Goal: Information Seeking & Learning: Learn about a topic

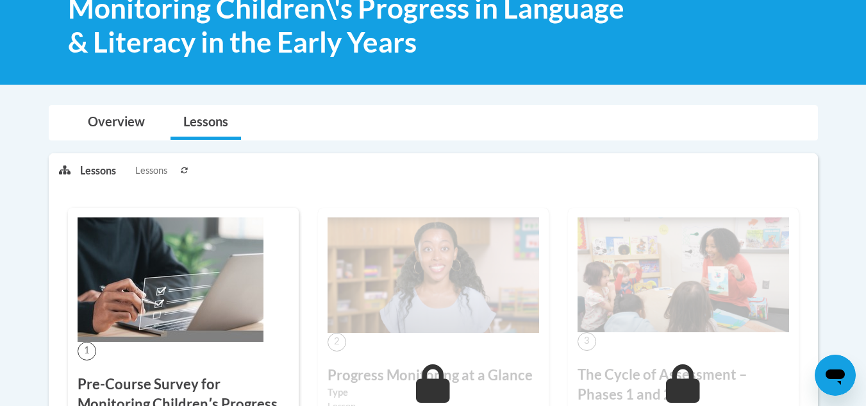
scroll to position [96, 0]
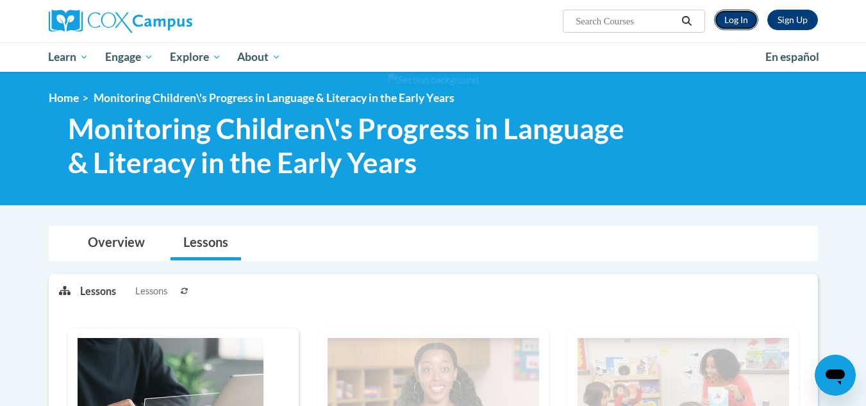
click at [727, 21] on link "Log In" at bounding box center [736, 20] width 44 height 21
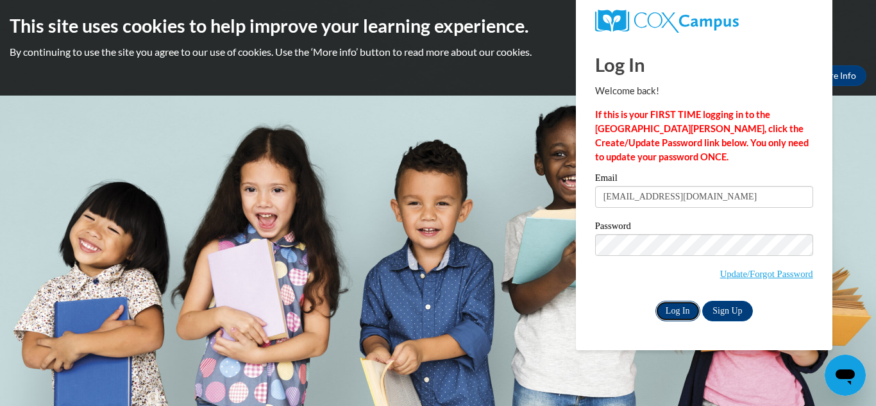
click at [679, 309] on input "Log In" at bounding box center [677, 311] width 45 height 21
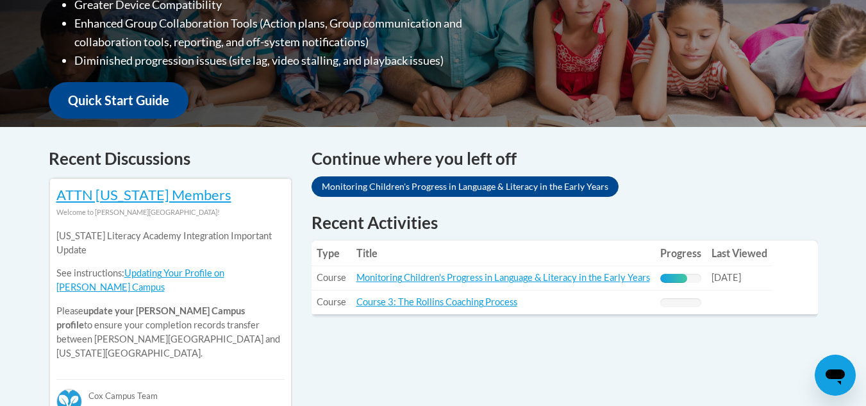
scroll to position [513, 0]
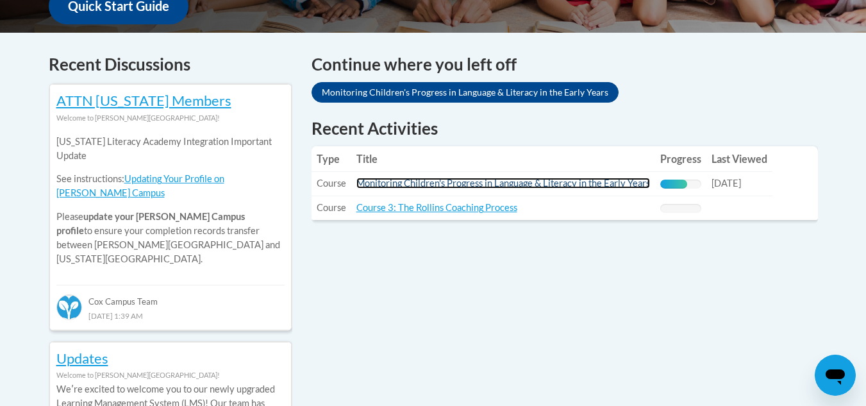
click at [514, 180] on link "Monitoring Children's Progress in Language & Literacy in the Early Years" at bounding box center [503, 183] width 294 height 11
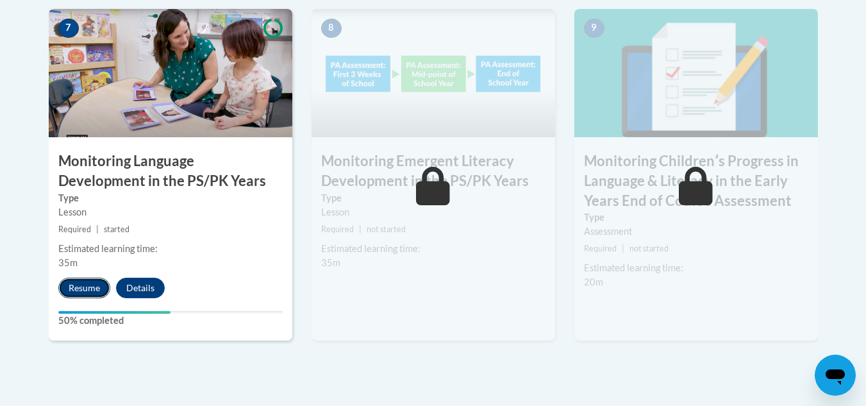
click at [97, 287] on button "Resume" at bounding box center [84, 288] width 52 height 21
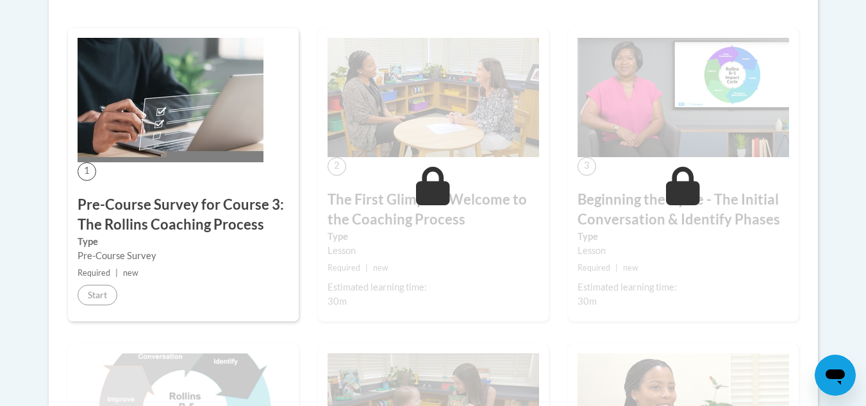
scroll to position [180, 0]
